Goal: Information Seeking & Learning: Find specific fact

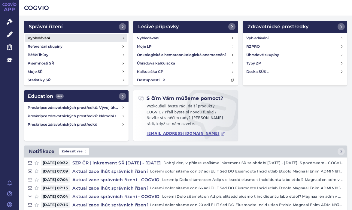
click at [48, 35] on link "Vyhledávání" at bounding box center [76, 38] width 102 height 8
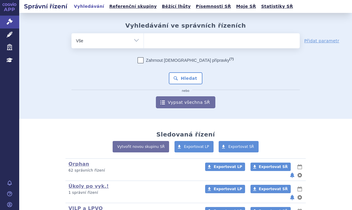
click at [160, 35] on ul at bounding box center [222, 39] width 156 height 13
click at [144, 35] on select at bounding box center [144, 40] width 0 height 15
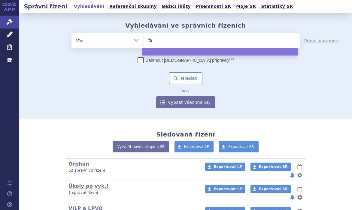
type input "fab"
type input "fabh"
type input "fabha"
type input "fabhal"
type input "fabhalt"
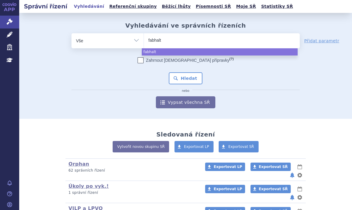
type input "fabhalta"
select select "fabhalta"
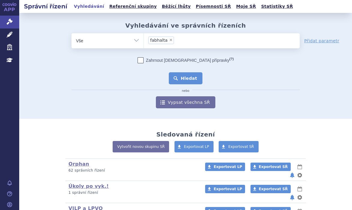
click at [195, 77] on button "Hledat" at bounding box center [186, 78] width 34 height 12
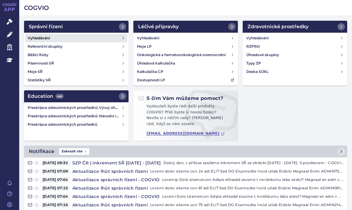
click at [47, 34] on link "Vyhledávání" at bounding box center [76, 38] width 102 height 8
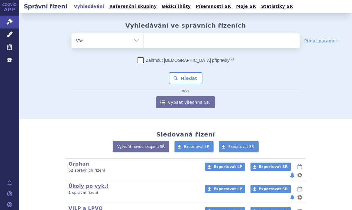
click at [154, 42] on ul at bounding box center [222, 39] width 156 height 13
click at [144, 42] on select at bounding box center [144, 40] width 0 height 15
type input "ta"
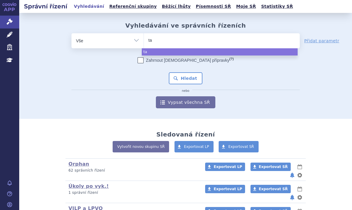
type input "tav"
type input "tavn"
type input "tavne"
type input "tavneo"
type input "tavneos"
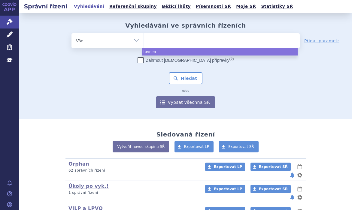
select select "tavneos"
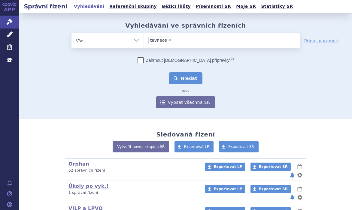
click at [194, 80] on button "Hledat" at bounding box center [186, 78] width 34 height 12
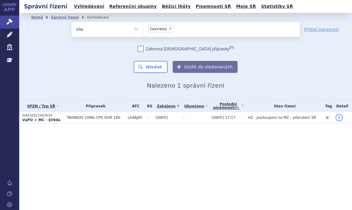
click at [64, 114] on td "TAVNEOS 10MG CPS DUR 180" at bounding box center [94, 117] width 61 height 11
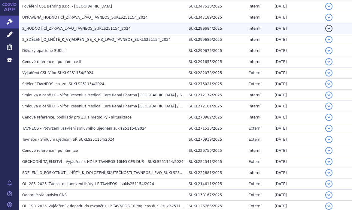
scroll to position [210, 0]
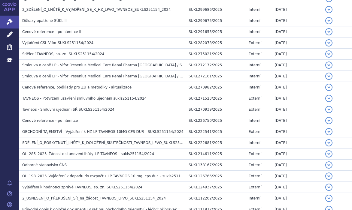
click at [7, 111] on div "APP Správní řízení Léčivé přípravky Zdravotnické prostředky Education Notifikac…" at bounding box center [9, 105] width 19 height 210
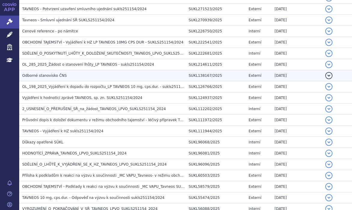
scroll to position [300, 0]
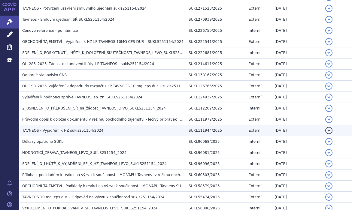
click at [49, 130] on span "TAVNEOS - Vyjádření k HZ sukls251154/2024" at bounding box center [62, 131] width 81 height 4
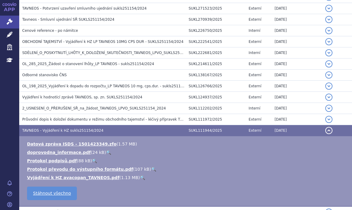
click at [140, 178] on link "🔍" at bounding box center [142, 177] width 5 height 5
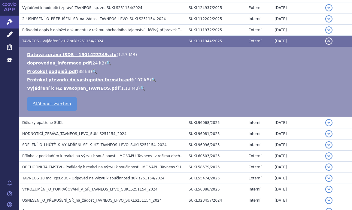
scroll to position [391, 0]
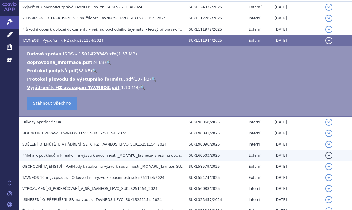
click at [95, 129] on td "HODNOTÍCÍ_ZPRÁVA_TAVNEOS_LPVO_SUKLS251154_2024" at bounding box center [102, 133] width 166 height 11
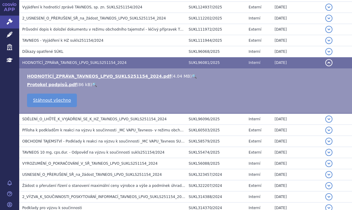
click at [192, 74] on link "🔍" at bounding box center [194, 76] width 5 height 5
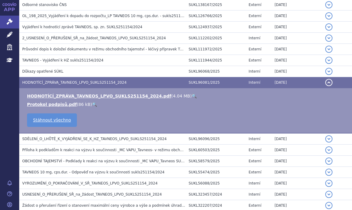
scroll to position [330, 0]
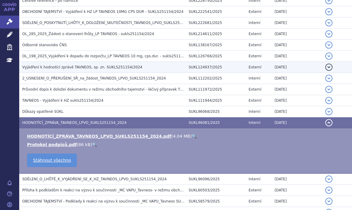
click at [99, 65] on span "Vyjádření k hodnotící zprávě TAVNEOS, sp. zn. SUKLS251154/2024" at bounding box center [82, 67] width 120 height 4
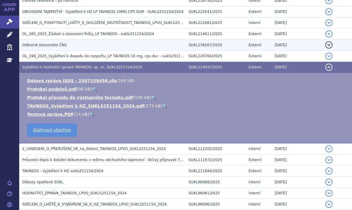
click at [59, 44] on span "Odborné stanovisko ČNS" at bounding box center [44, 45] width 44 height 4
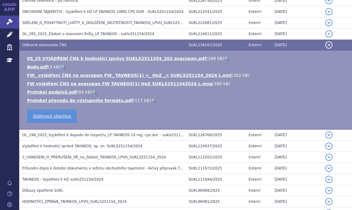
click at [224, 56] on link "🔍" at bounding box center [226, 58] width 5 height 5
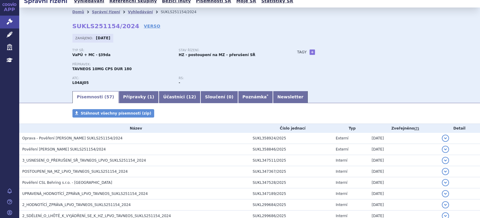
scroll to position [0, 0]
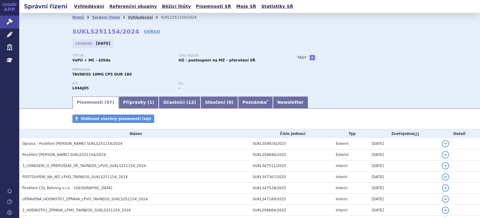
click at [134, 16] on link "Vyhledávání" at bounding box center [140, 17] width 25 height 4
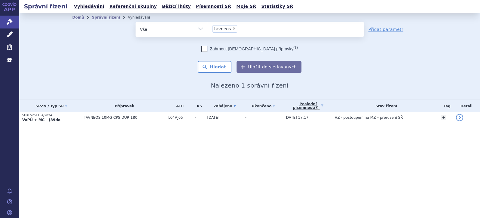
click at [232, 26] on li "× tavneos" at bounding box center [224, 29] width 25 height 8
click at [208, 26] on select "tavneos" at bounding box center [208, 29] width 0 height 15
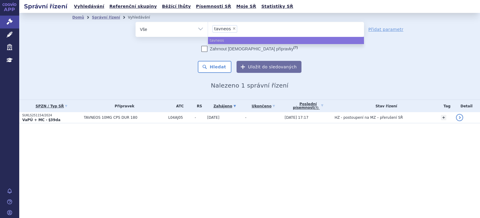
click at [232, 27] on li "× tavneos" at bounding box center [224, 29] width 25 height 8
click at [208, 27] on select "tavneos" at bounding box center [208, 29] width 0 height 15
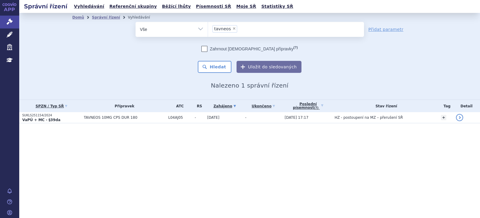
click at [232, 29] on span "×" at bounding box center [234, 29] width 4 height 4
click at [208, 29] on select "tavneos" at bounding box center [208, 29] width 0 height 15
select select
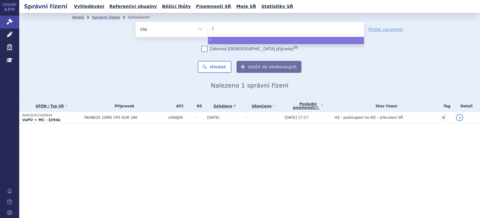
type input "fa"
type input "fab"
type input "fabha"
type input "fabhal"
type input "fabhalt"
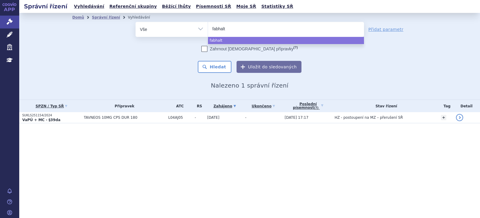
type input "fabhalta"
select select "fabhalta"
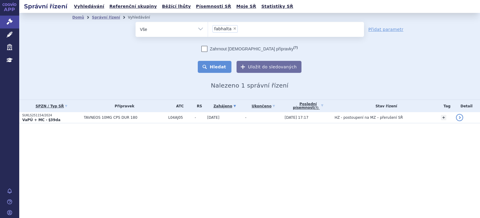
click at [226, 64] on button "Hledat" at bounding box center [215, 67] width 34 height 12
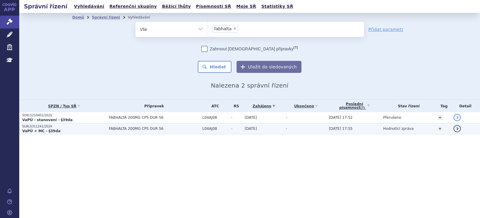
click at [99, 128] on p "SUKLS311241/2024" at bounding box center [64, 127] width 84 height 4
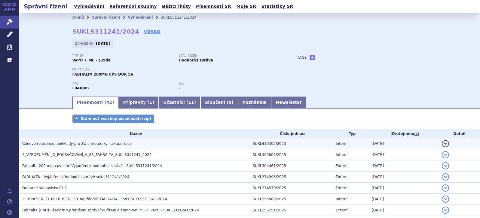
click at [94, 144] on span "Cenové reference, podklady pro ZÚ a metodiky - aktualizace" at bounding box center [76, 144] width 109 height 4
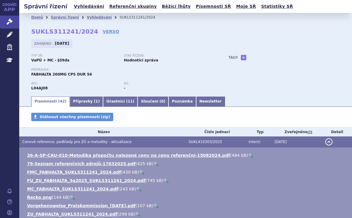
click at [223, 77] on div "Typ SŘ: VaPÚ + MC - §39da Stav řízení: Hodnotící zpráva Přípravek: FABHALTA 200…" at bounding box center [185, 75] width 309 height 42
click at [45, 103] on link "Písemnosti ( 42 )" at bounding box center [50, 102] width 38 height 10
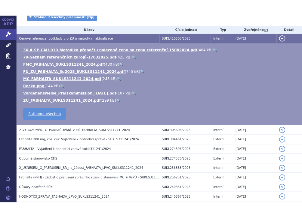
scroll to position [120, 0]
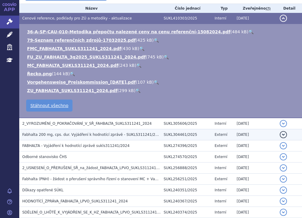
click at [108, 132] on h3 "Fabhalta 200 mg, cps. dur. Vyjádření k hodnotící zprávě - SUKLS311241/2024" at bounding box center [91, 135] width 138 height 6
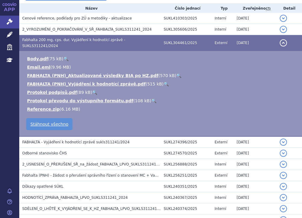
click at [163, 82] on link "🔍" at bounding box center [165, 84] width 5 height 5
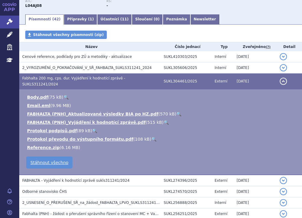
scroll to position [30, 0]
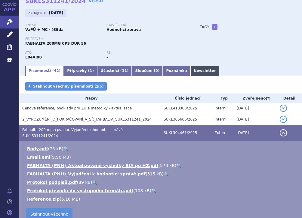
click at [190, 69] on link "Newsletter" at bounding box center [204, 71] width 29 height 10
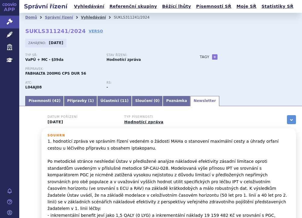
click at [82, 18] on link "Vyhledávání" at bounding box center [93, 17] width 25 height 4
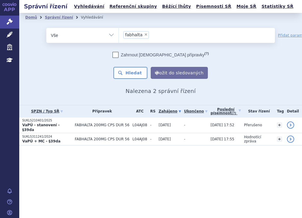
click at [144, 34] on span "×" at bounding box center [146, 35] width 4 height 4
click at [119, 34] on select "fabhalta" at bounding box center [118, 35] width 0 height 15
select select
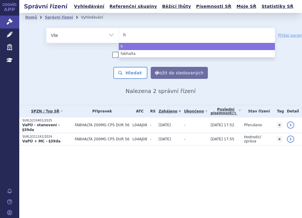
type input "he"
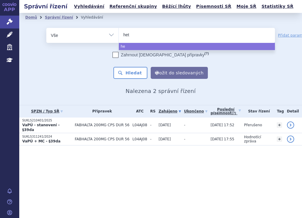
type input "hetr"
type input "hetro"
type input "hetron"
type input "hetroni"
type input "hetronif"
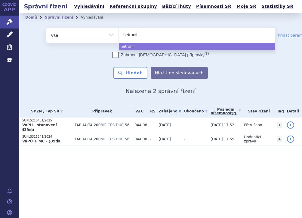
type input "hetronifl"
type input "hetronifly"
select select "hetronifly"
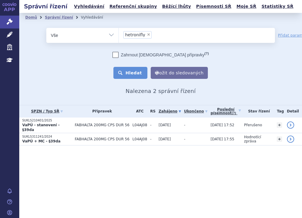
click at [143, 74] on button "Hledat" at bounding box center [130, 73] width 34 height 12
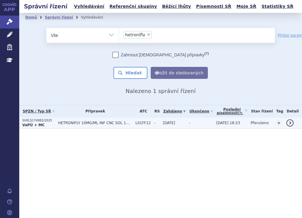
click at [63, 120] on td "HETRONIFLY 10MG/ML INF CNC SOL 1X10ML" at bounding box center [93, 123] width 77 height 11
